Goal: Task Accomplishment & Management: Use online tool/utility

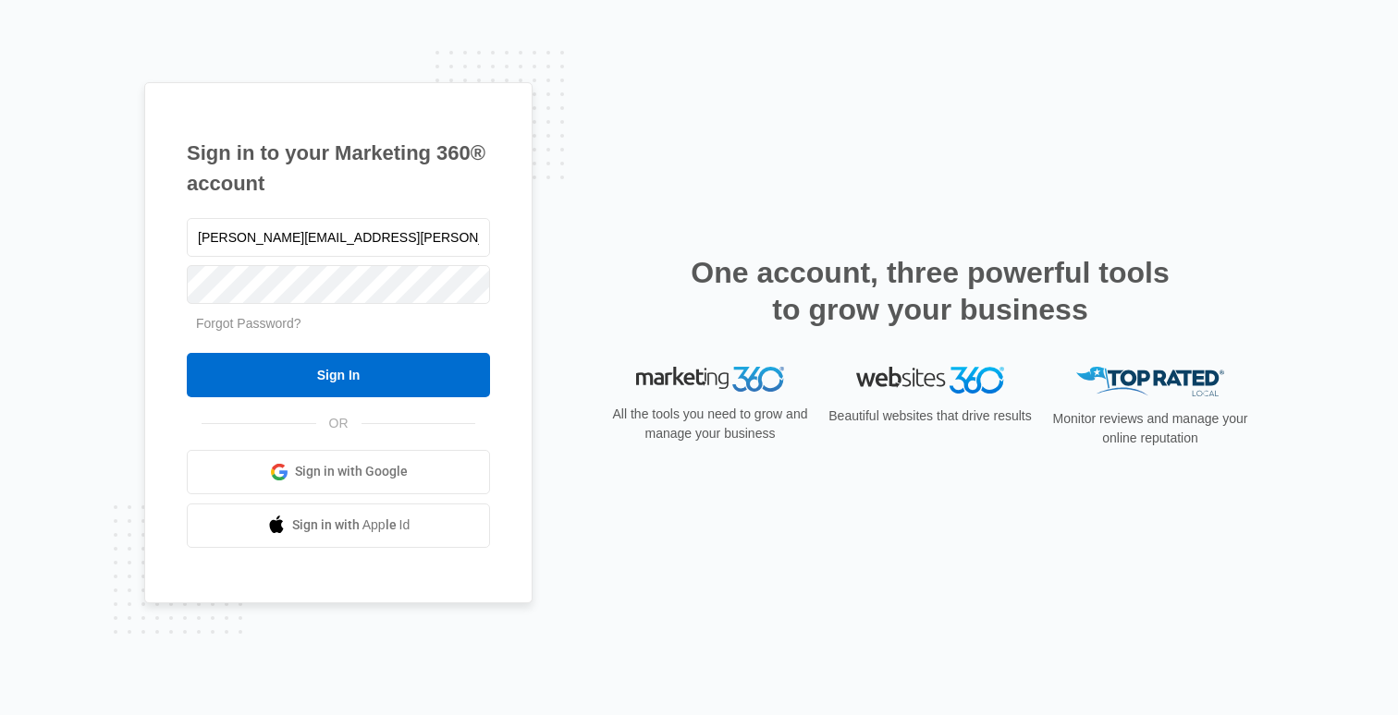
type input "[PERSON_NAME][EMAIL_ADDRESS][PERSON_NAME][DOMAIN_NAME]"
click at [187, 353] on input "Sign In" at bounding box center [338, 375] width 303 height 44
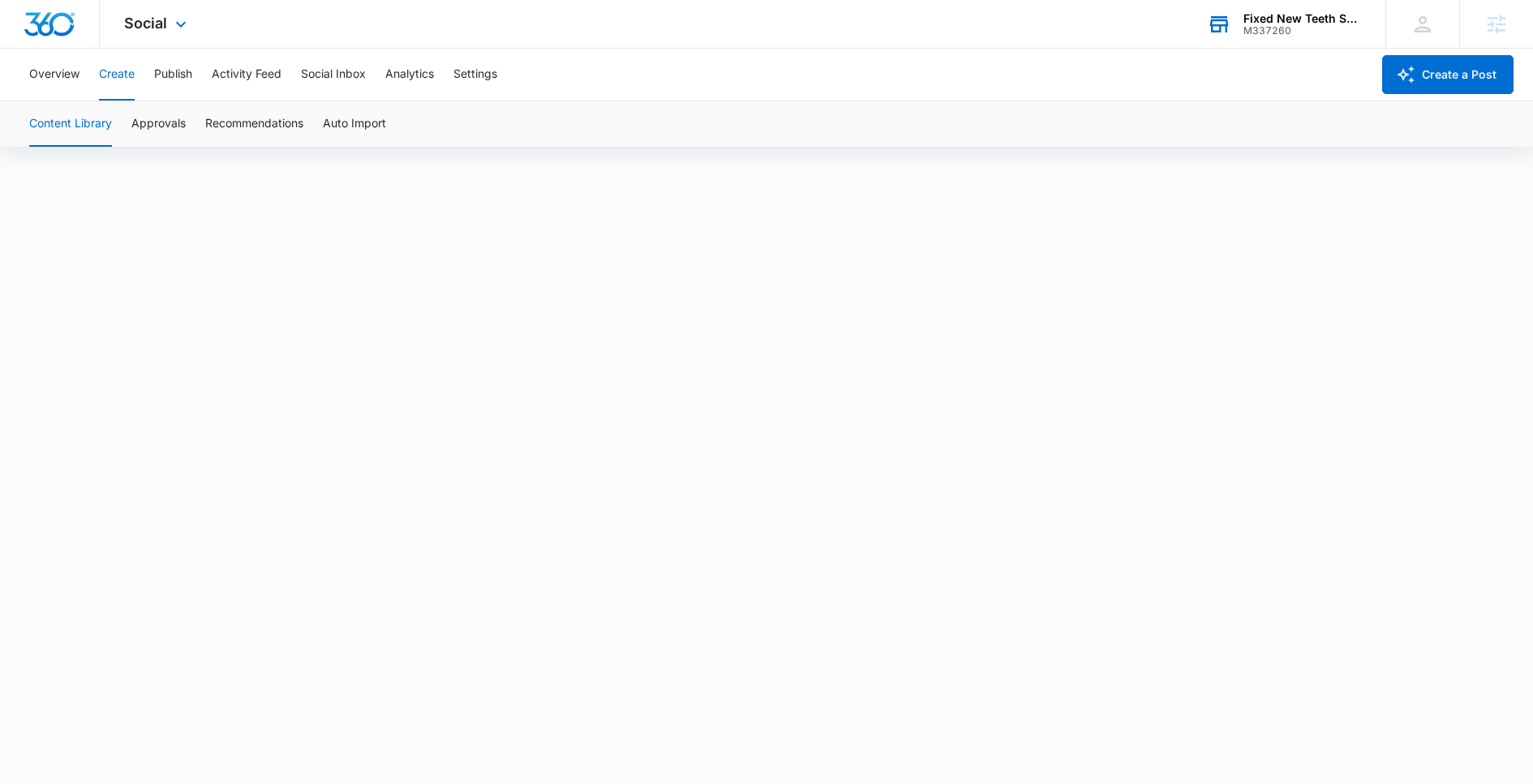
click at [1321, 22] on div "Fixed New Teeth Sarasota" at bounding box center [1302, 18] width 118 height 13
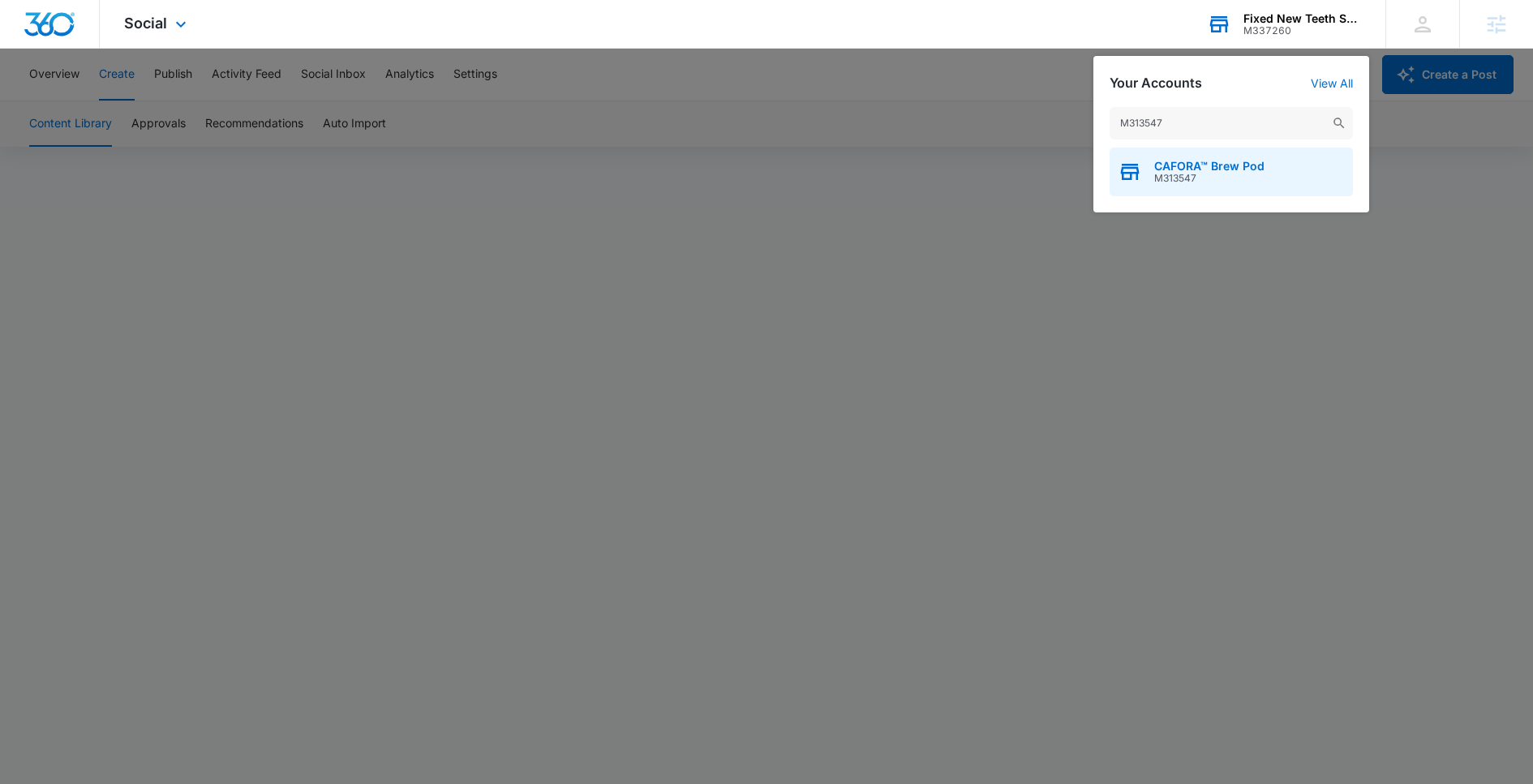
type input "M313547"
click at [1154, 177] on div "CAFORA™ Brew Pod M313547" at bounding box center [1231, 171] width 243 height 48
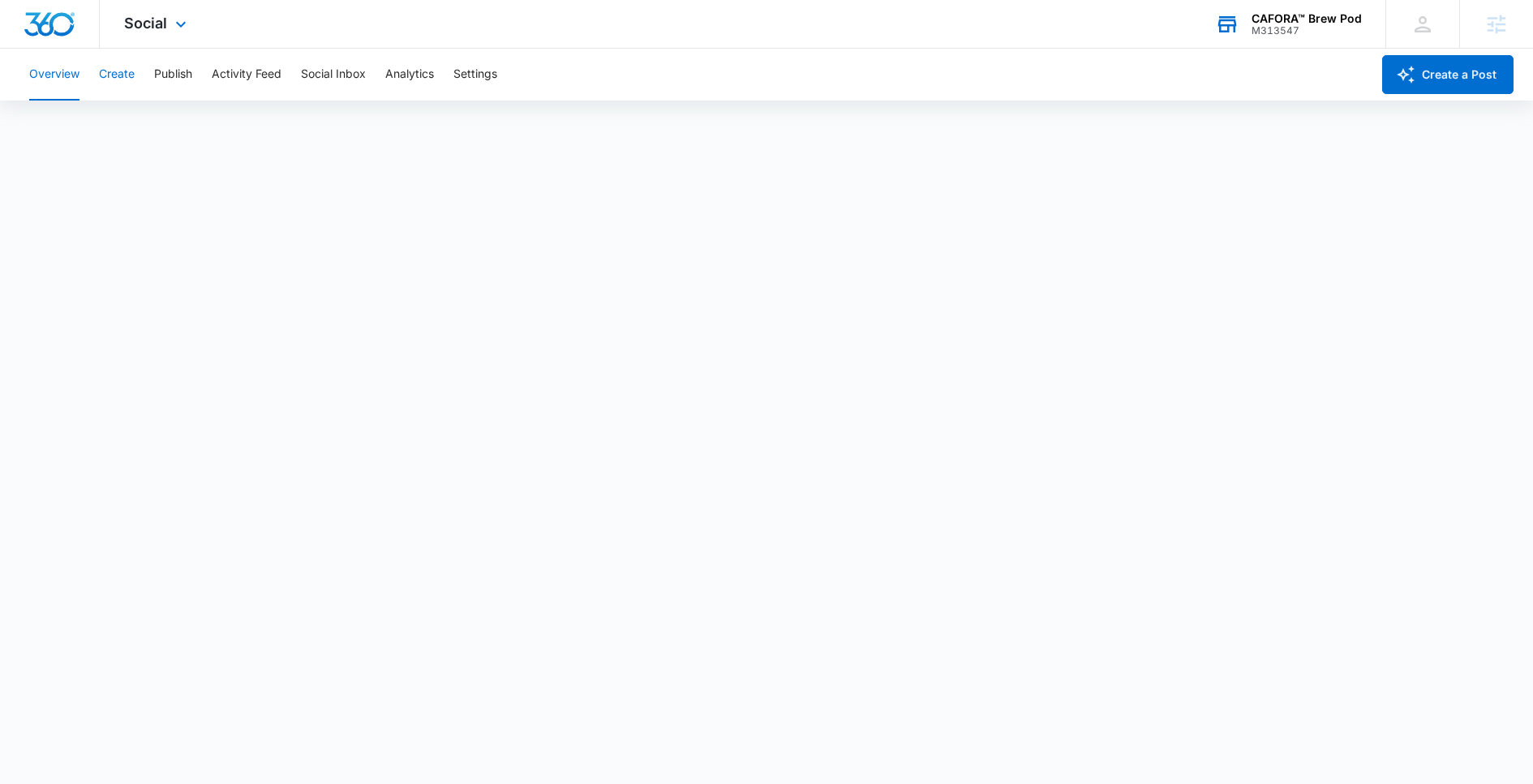
click at [119, 76] on button "Create" at bounding box center [117, 74] width 36 height 52
click at [112, 79] on button "Create" at bounding box center [117, 74] width 36 height 52
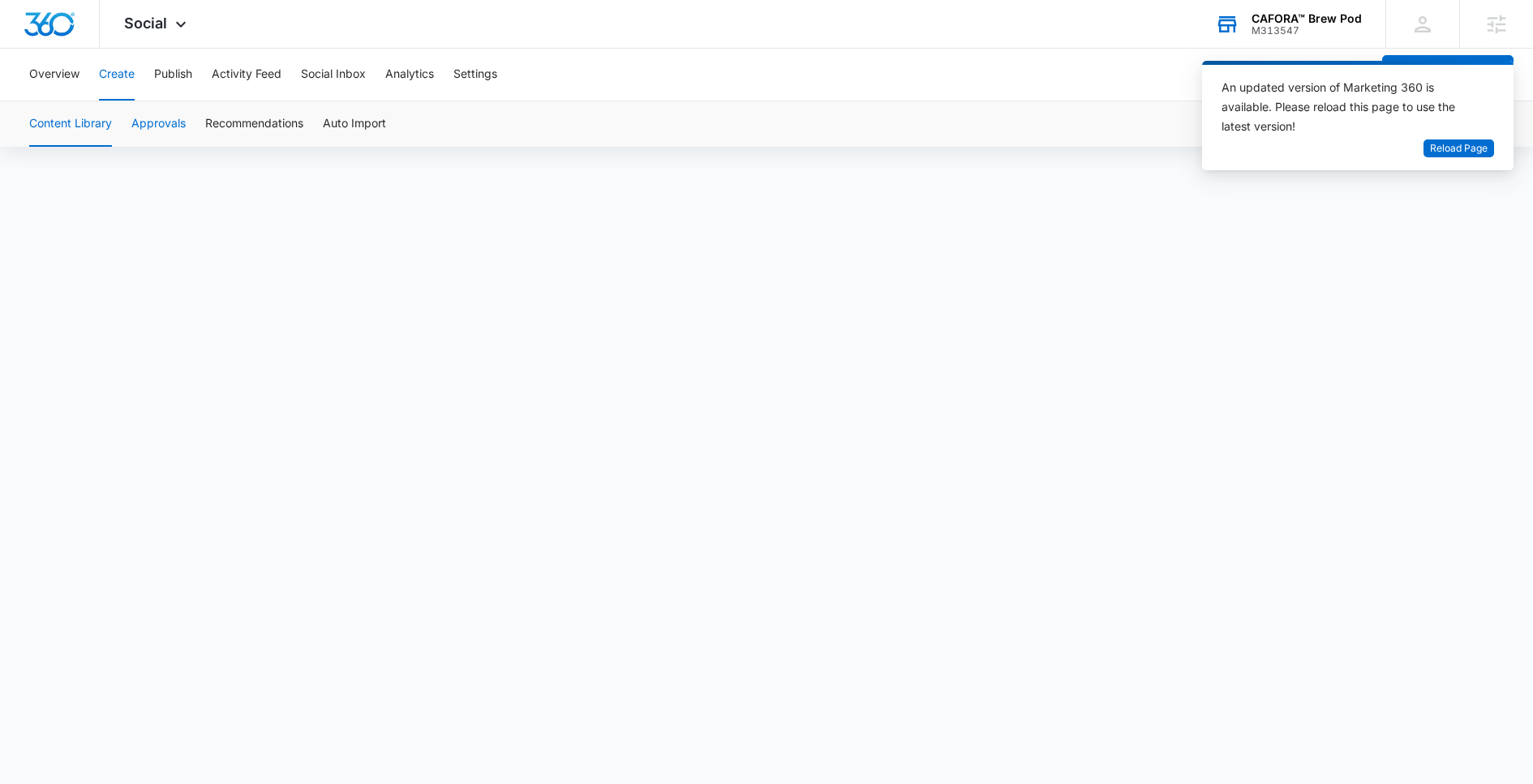
click at [145, 124] on button "Approvals" at bounding box center [159, 125] width 54 height 46
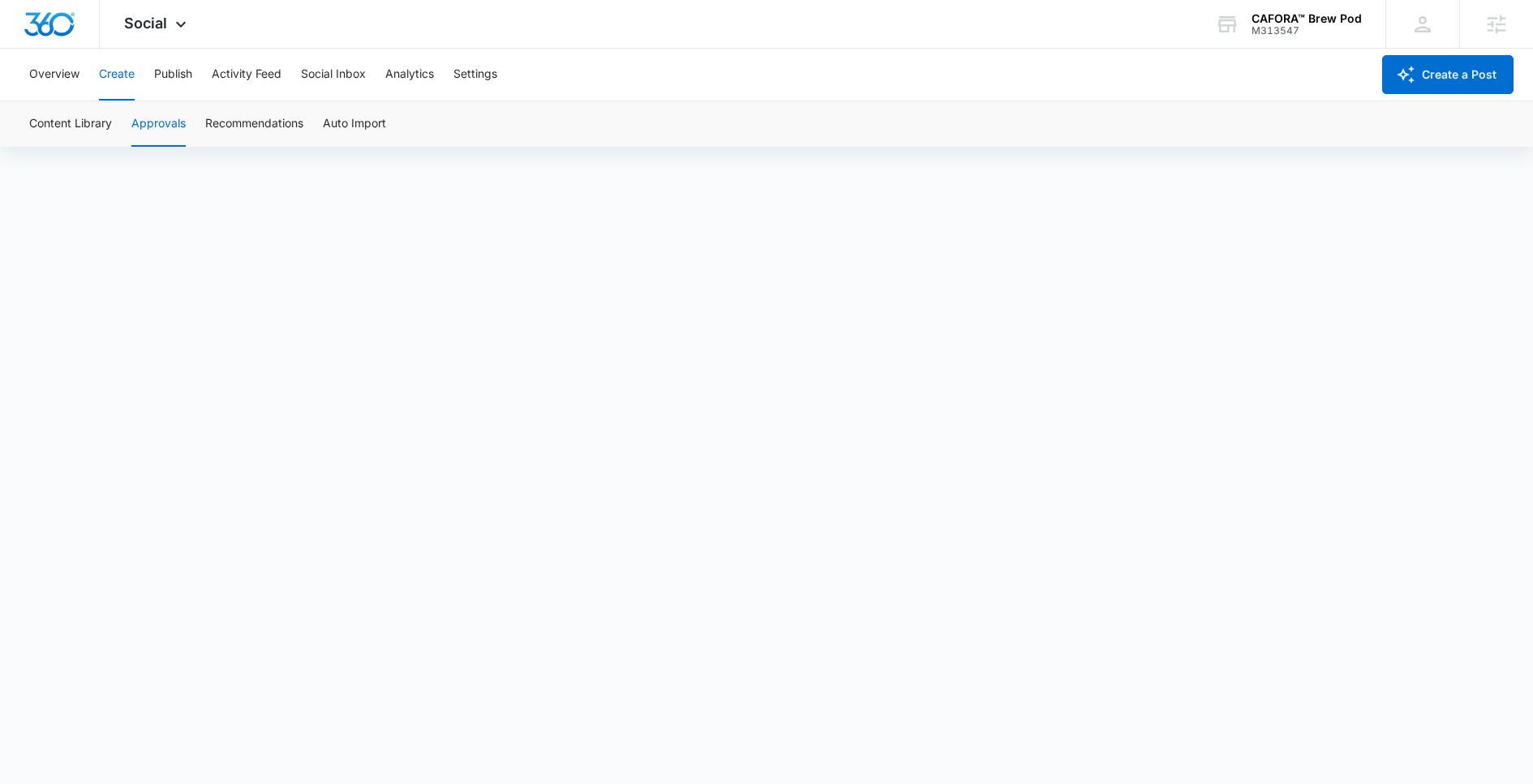
click at [112, 80] on button "Create" at bounding box center [117, 74] width 36 height 52
click at [157, 127] on button "Approvals" at bounding box center [159, 125] width 54 height 46
